Goal: Transaction & Acquisition: Subscribe to service/newsletter

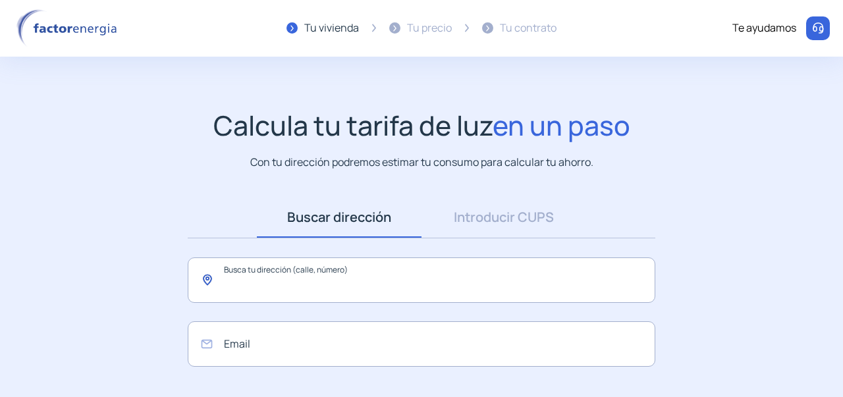
click at [307, 283] on input "text" at bounding box center [422, 280] width 468 height 45
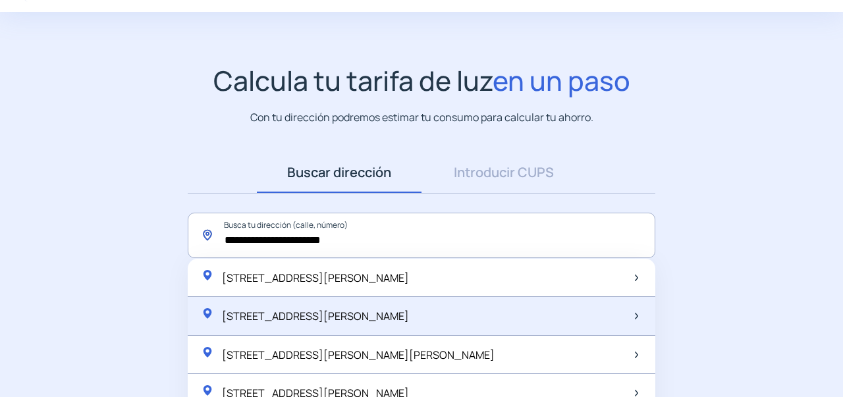
scroll to position [66, 0]
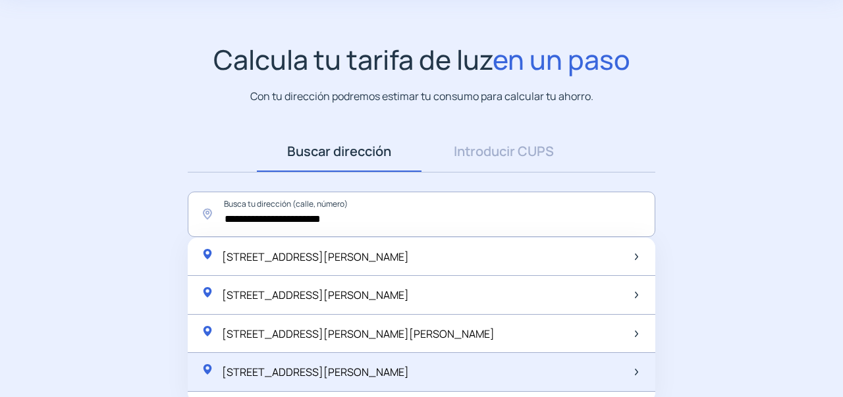
click at [395, 383] on div "[STREET_ADDRESS][PERSON_NAME]" at bounding box center [422, 372] width 468 height 39
type input "**********"
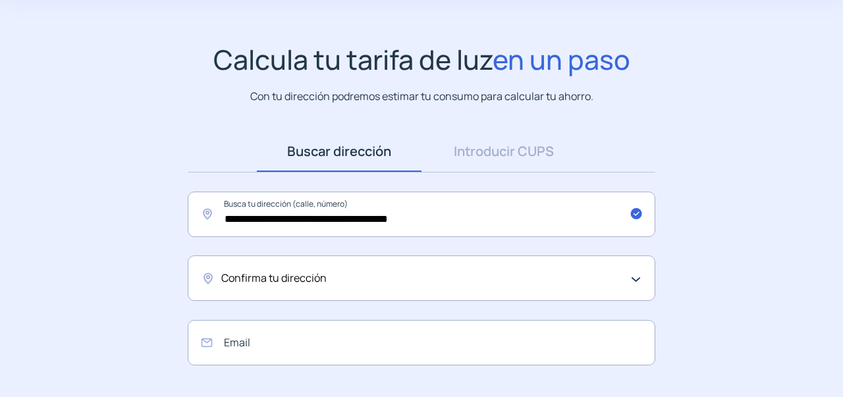
click at [466, 294] on div "Confirma tu dirección" at bounding box center [422, 278] width 468 height 45
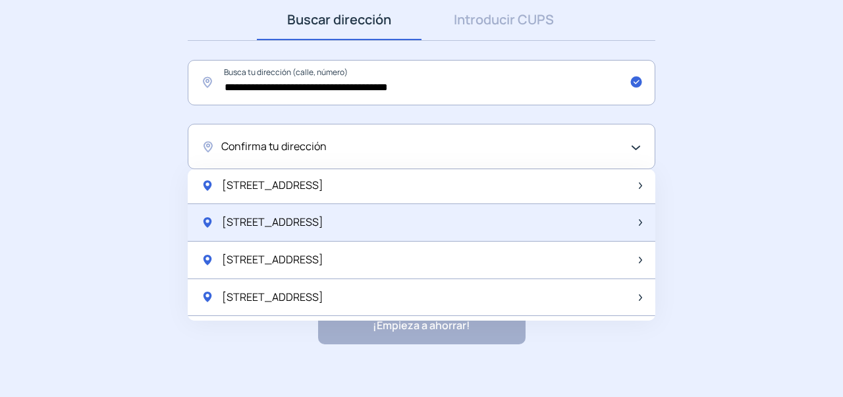
scroll to position [132, 0]
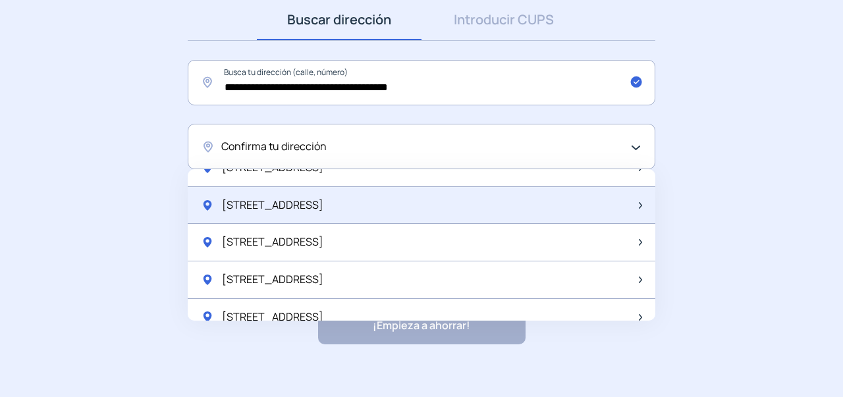
click at [424, 213] on div "[STREET_ADDRESS]" at bounding box center [422, 206] width 468 height 38
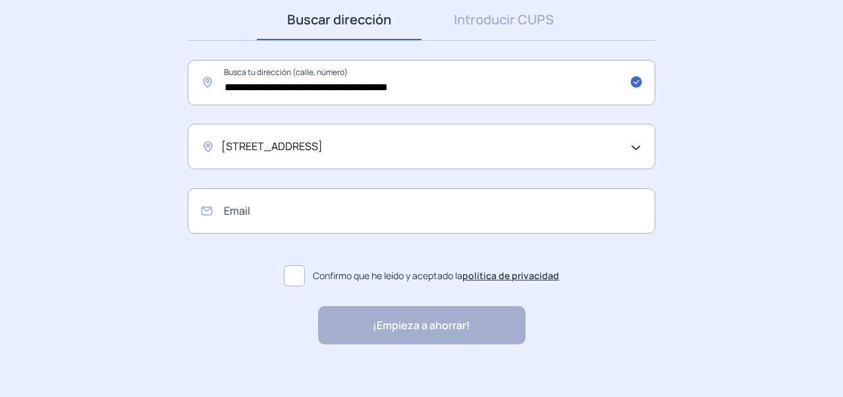
click at [285, 279] on span at bounding box center [294, 276] width 21 height 21
click at [304, 222] on input "email" at bounding box center [422, 210] width 468 height 45
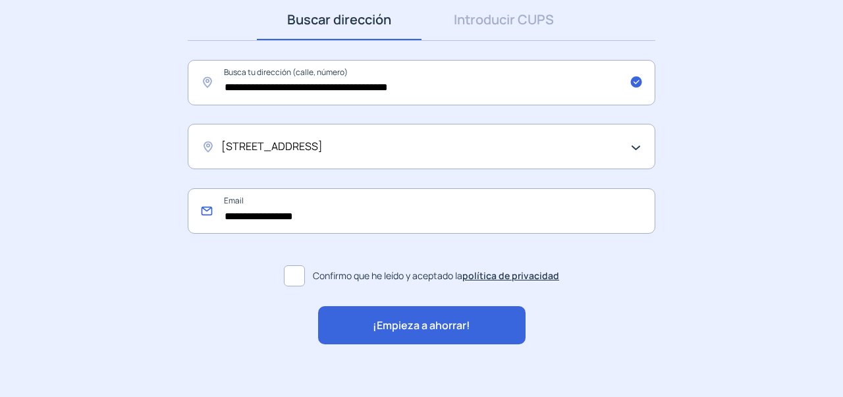
type input "**********"
click at [370, 323] on div "¡Empieza a ahorrar!" at bounding box center [422, 325] width 208 height 38
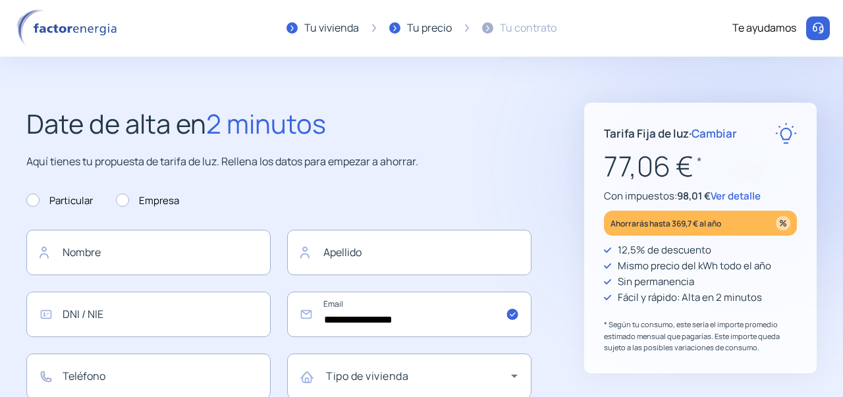
click at [737, 192] on span "Ver detalle" at bounding box center [736, 196] width 50 height 14
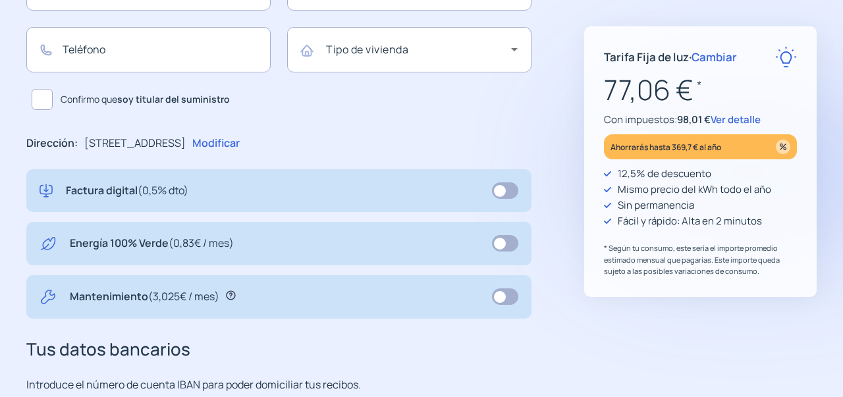
scroll to position [329, 0]
